Goal: Find specific page/section: Find specific page/section

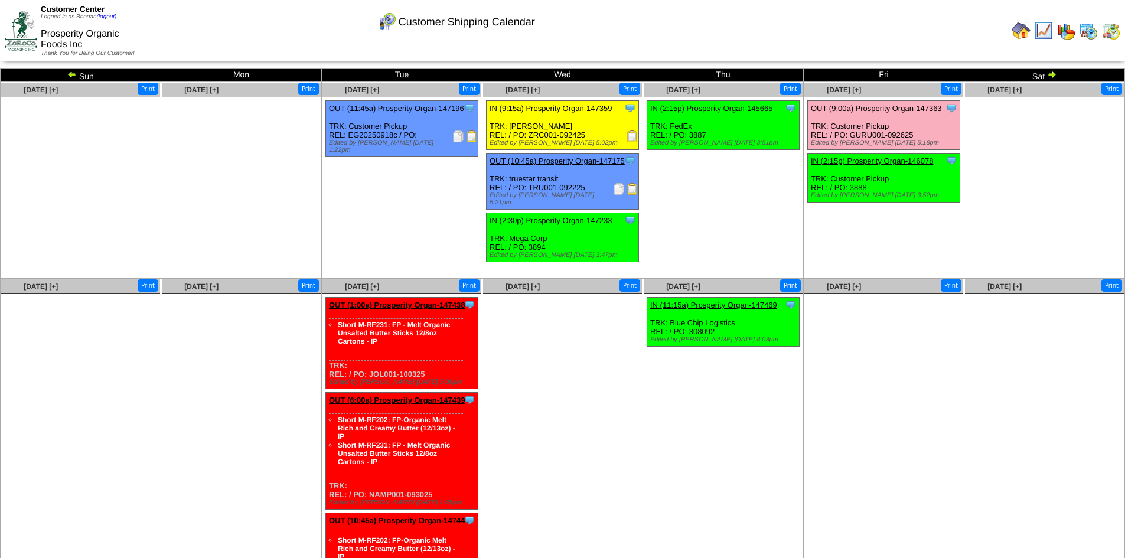
scroll to position [194, 0]
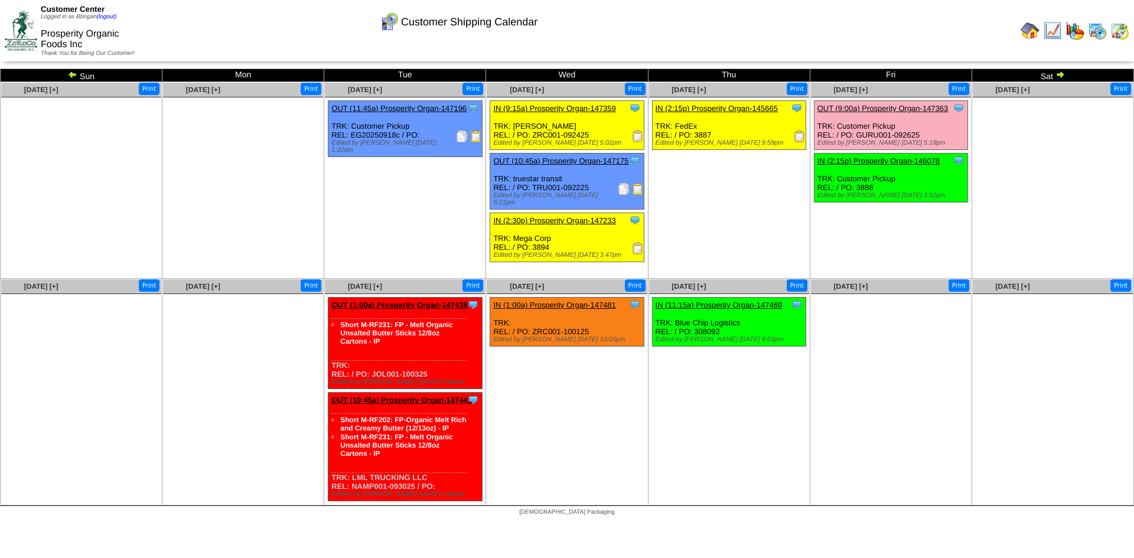
click at [1094, 33] on img at bounding box center [1097, 30] width 19 height 19
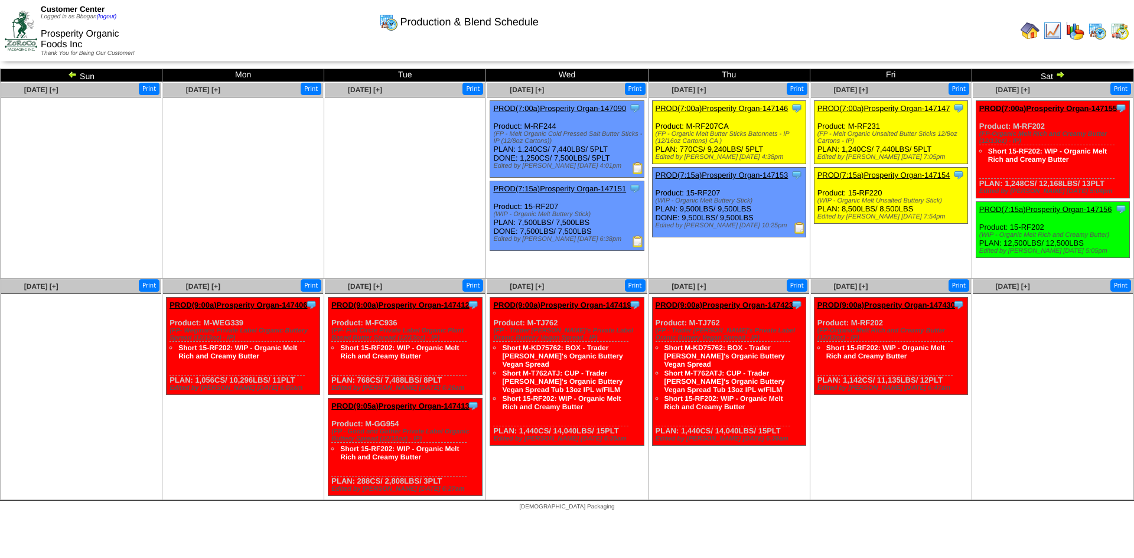
click at [70, 75] on img at bounding box center [72, 74] width 9 height 9
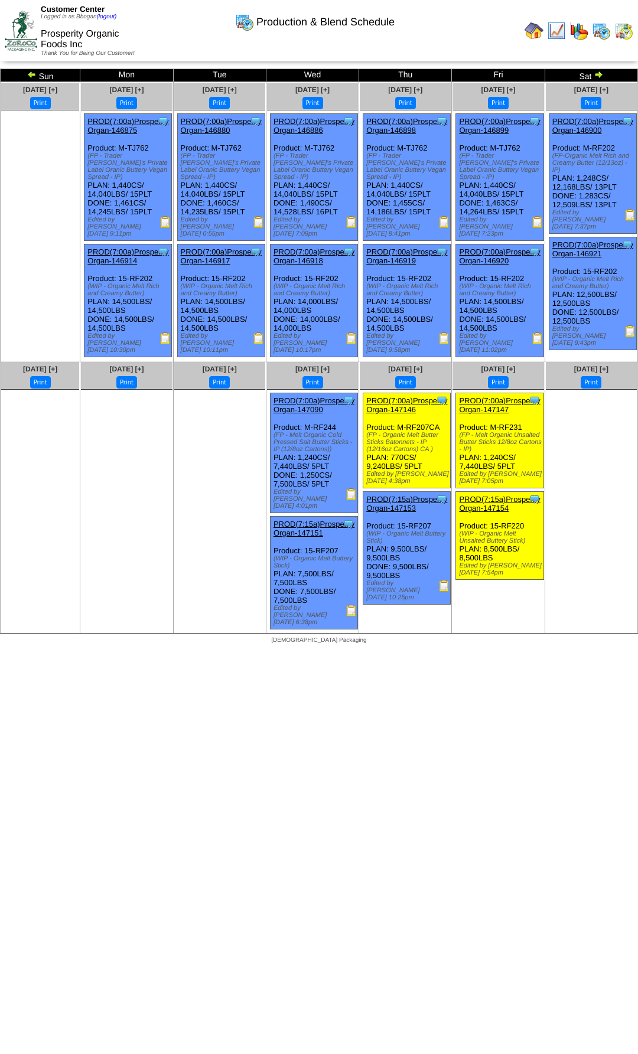
click at [602, 31] on img at bounding box center [601, 30] width 19 height 19
drag, startPoint x: 405, startPoint y: 18, endPoint x: 257, endPoint y: 17, distance: 147.7
click at [257, 17] on div "Production & Blend Schedule" at bounding box center [315, 18] width 364 height 32
copy span "Production & Blend Schedule"
